Goal: Task Accomplishment & Management: Use online tool/utility

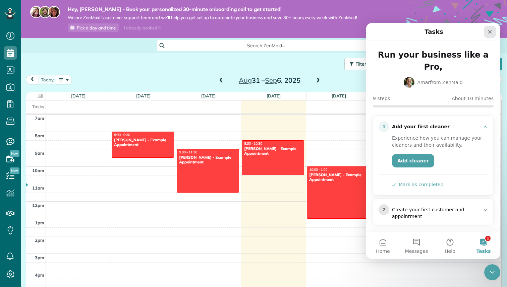
click at [487, 31] on icon "Close" at bounding box center [489, 31] width 5 height 5
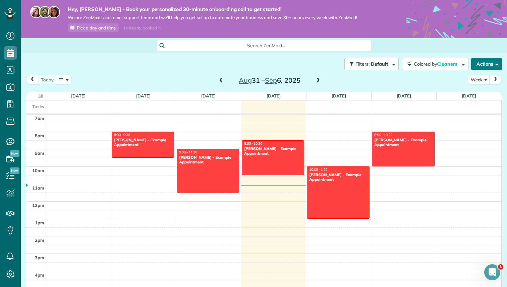
click at [489, 64] on button "Actions" at bounding box center [486, 64] width 31 height 12
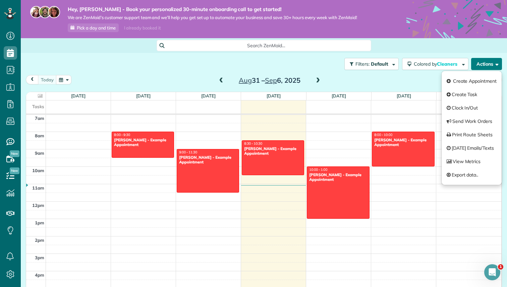
click at [488, 64] on button "Actions" at bounding box center [486, 64] width 31 height 12
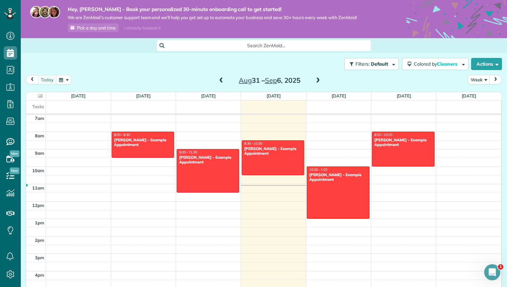
click at [242, 44] on span "Search ZenMaid…" at bounding box center [266, 45] width 204 height 7
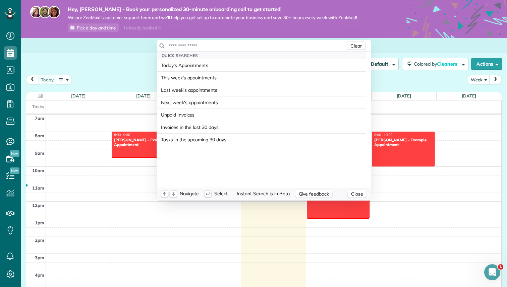
click at [237, 56] on div "Quick Searches" at bounding box center [261, 56] width 209 height 8
click at [238, 46] on input "text" at bounding box center [256, 46] width 177 height 7
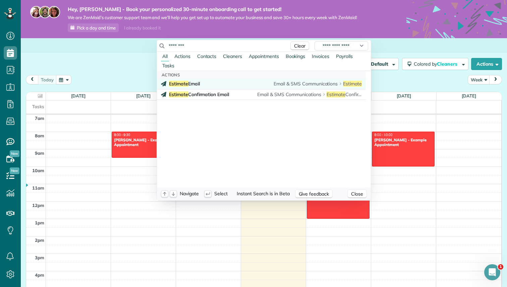
type input "********"
click at [197, 84] on span "Estimate Email" at bounding box center [184, 84] width 31 height 6
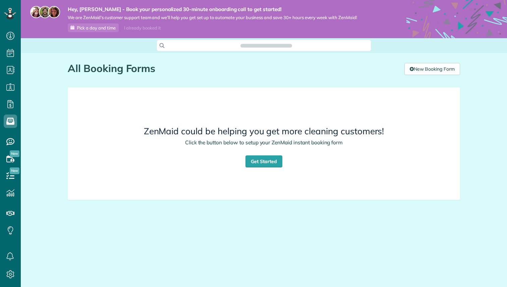
scroll to position [3, 3]
click at [262, 162] on link "Get Started" at bounding box center [263, 162] width 37 height 12
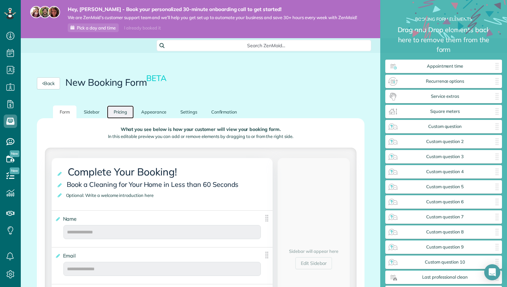
click at [121, 112] on link "Pricing" at bounding box center [120, 112] width 27 height 13
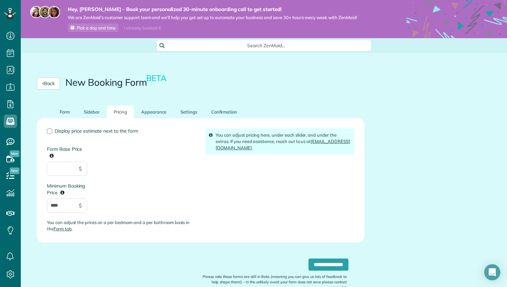
click at [256, 43] on span "Search ZenMaid…" at bounding box center [266, 45] width 204 height 7
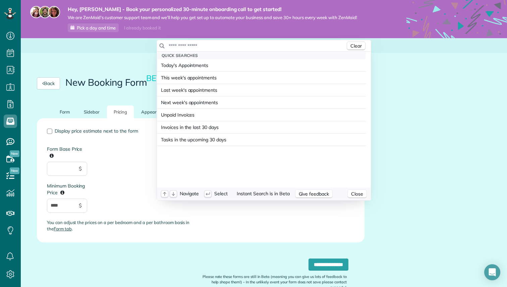
click at [247, 45] on input "text" at bounding box center [256, 46] width 177 height 7
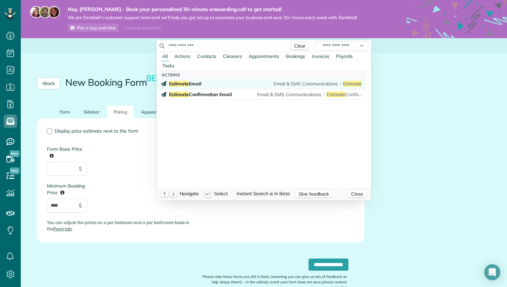
type input "**********"
click at [208, 82] on div "Estimate Email Email & SMS Communications Estimate" at bounding box center [265, 83] width 193 height 7
